Goal: Obtain resource: Download file/media

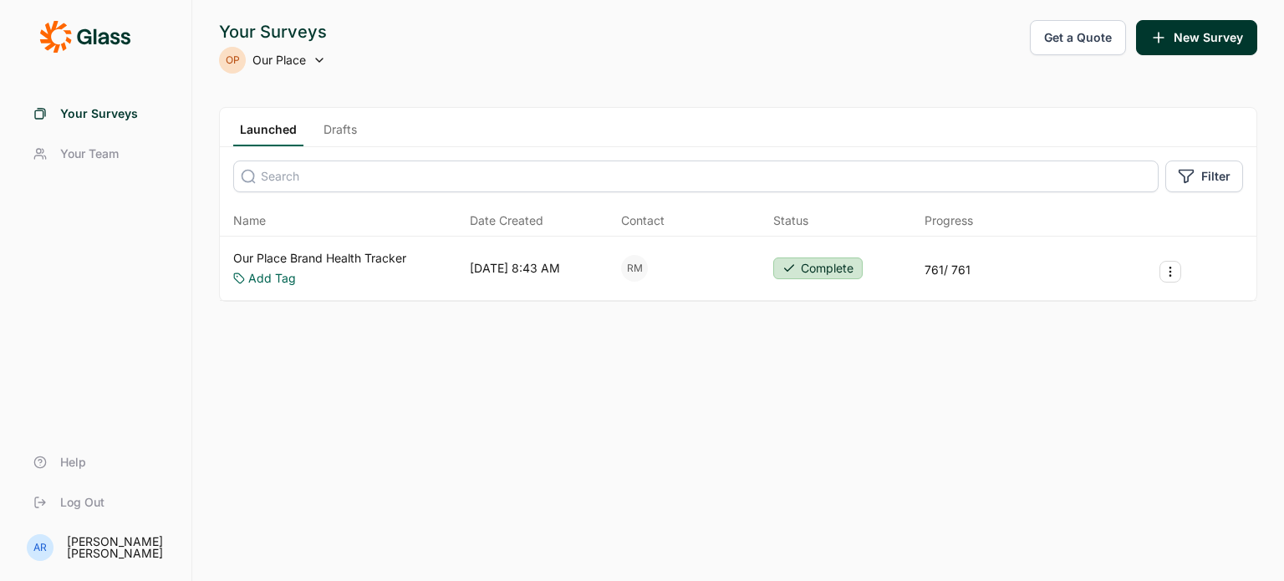
click at [291, 252] on link "Our Place Brand Health Tracker" at bounding box center [319, 258] width 173 height 17
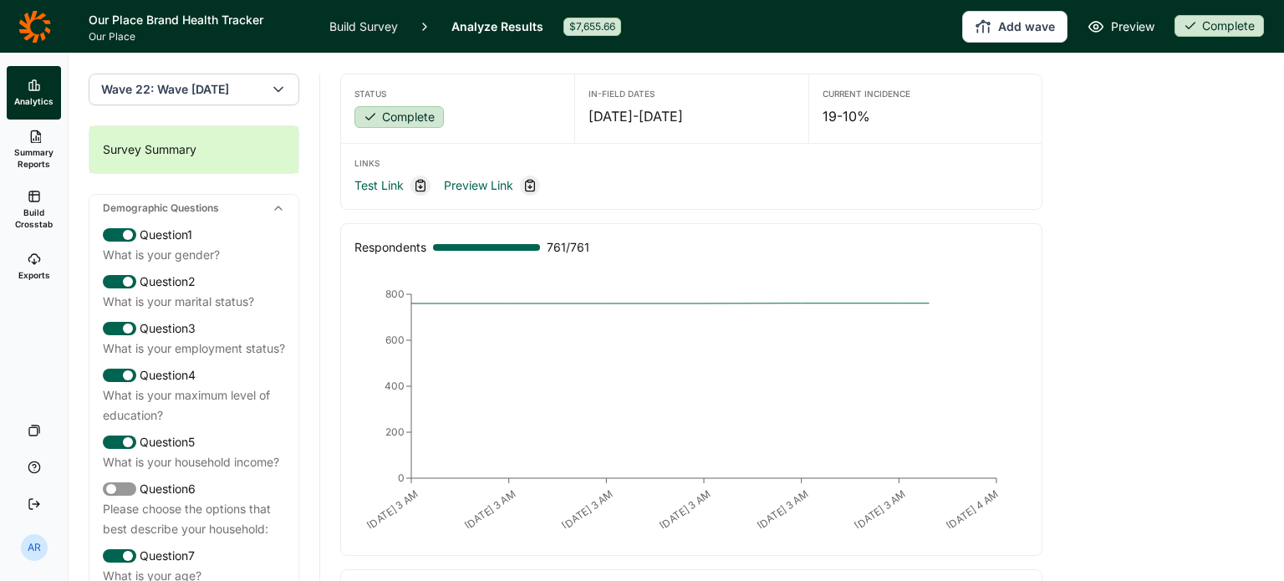
click at [37, 267] on link "Exports" at bounding box center [34, 266] width 54 height 53
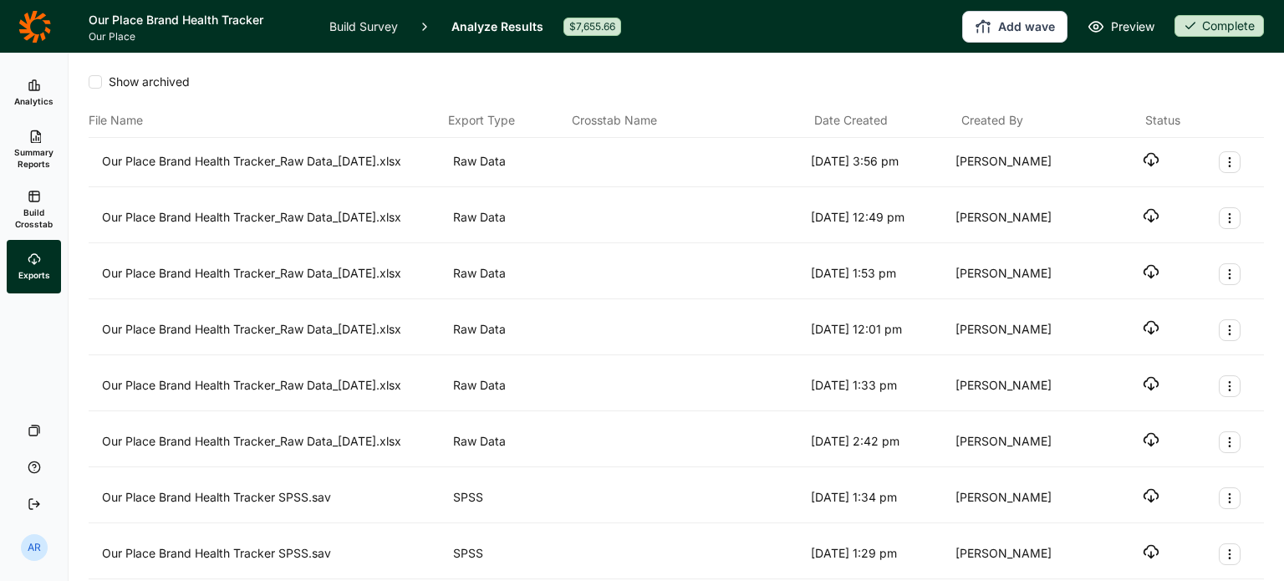
click at [40, 93] on link "Analytics" at bounding box center [34, 92] width 54 height 53
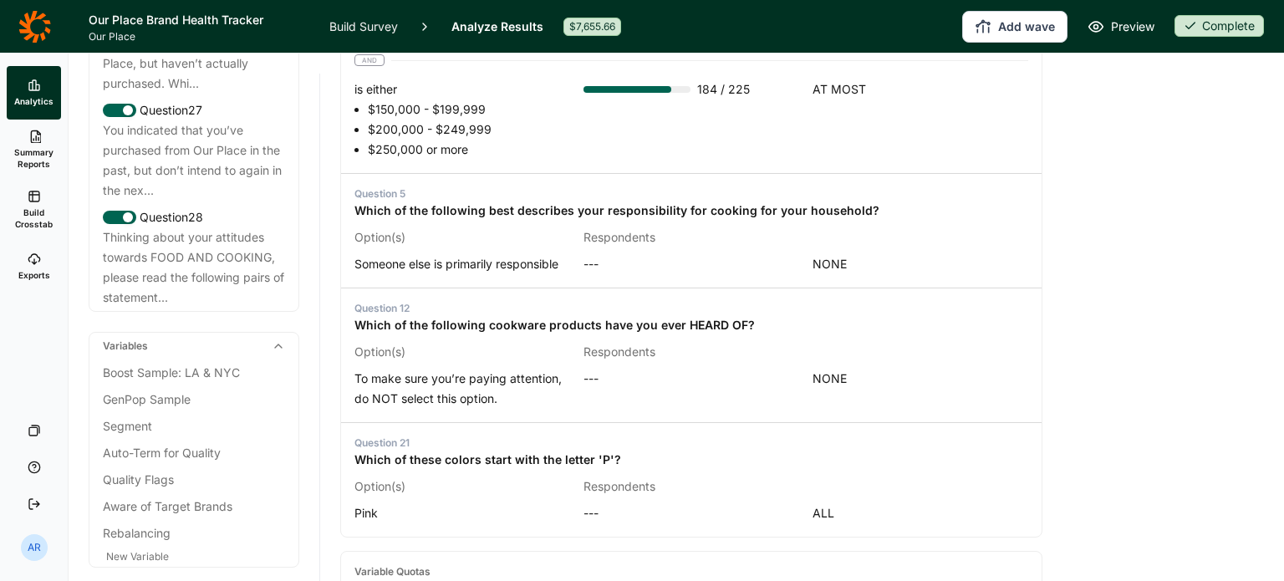
scroll to position [3521, 0]
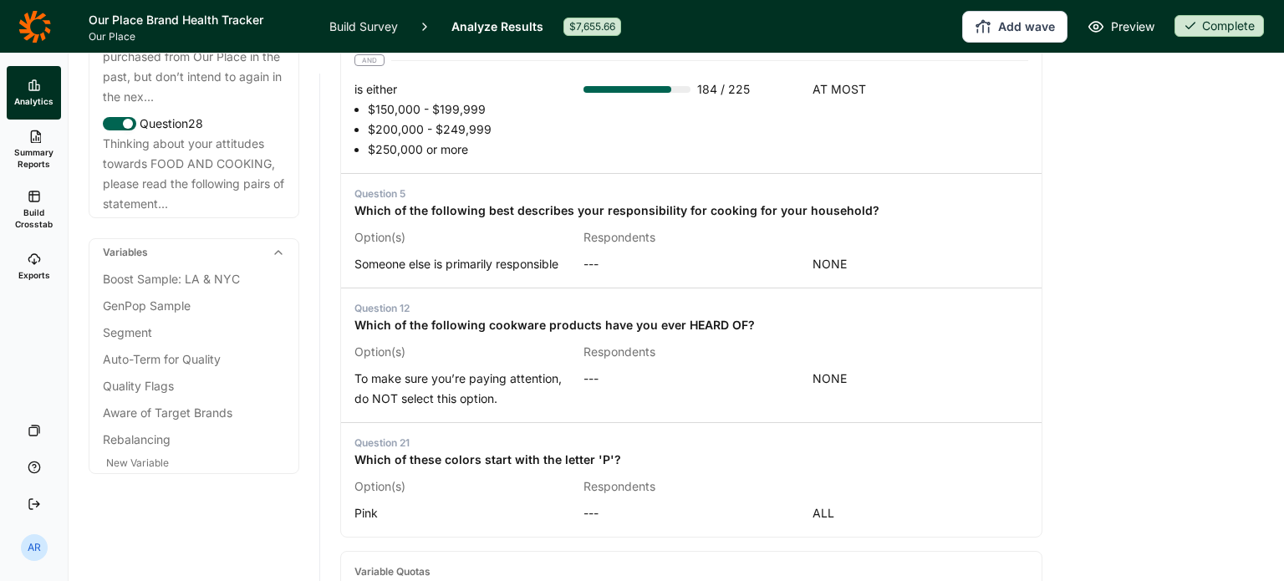
click at [28, 137] on icon at bounding box center [34, 136] width 13 height 13
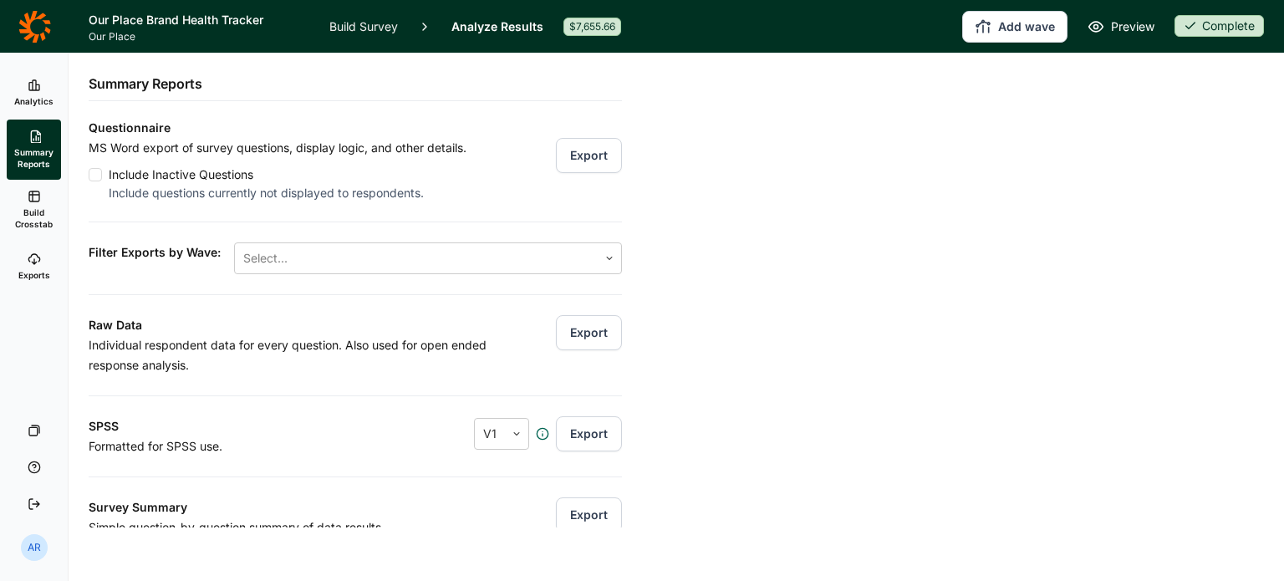
click at [580, 142] on button "Export" at bounding box center [589, 155] width 66 height 35
